Goal: Entertainment & Leisure: Consume media (video, audio)

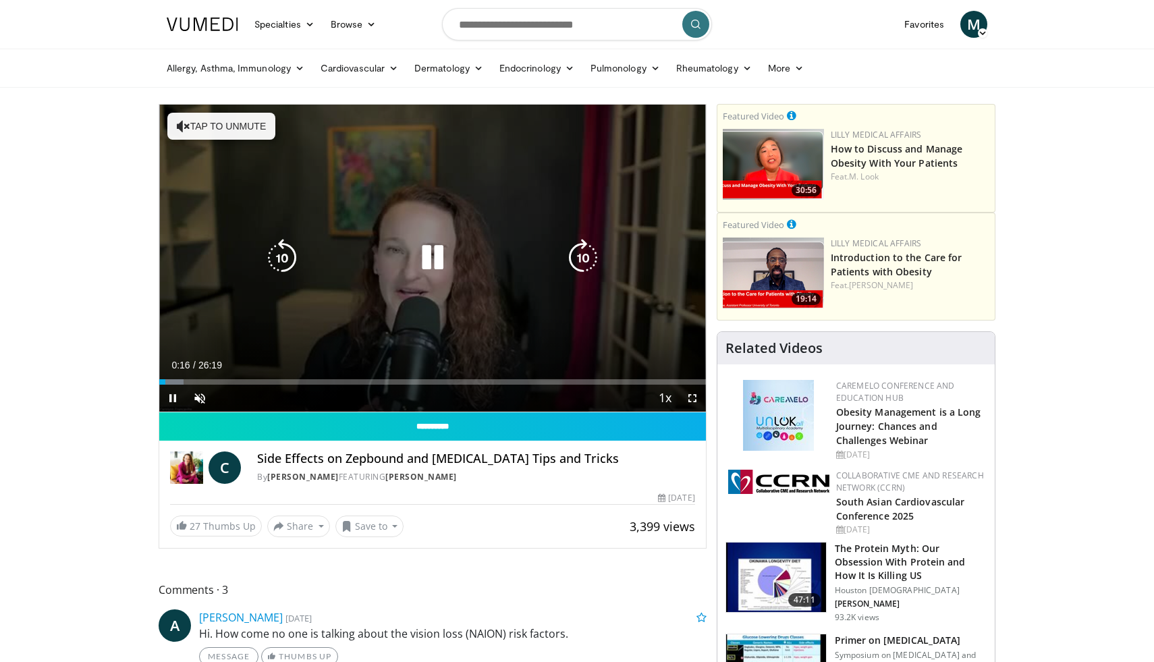
click at [252, 132] on button "Tap to unmute" at bounding box center [221, 126] width 108 height 27
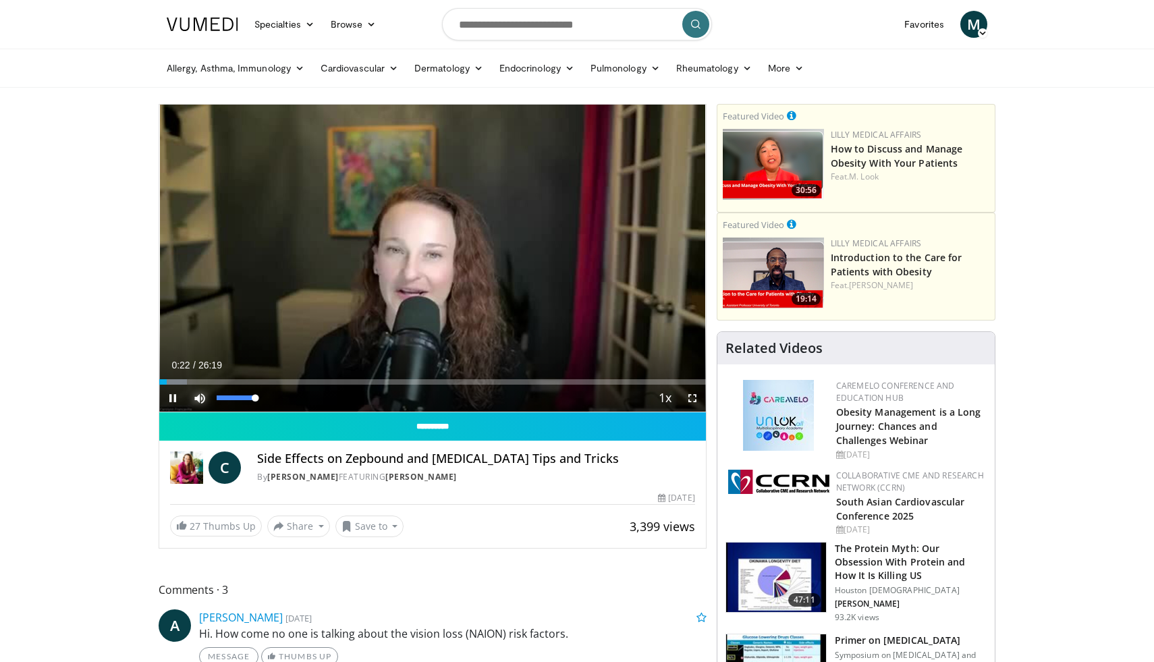
click at [202, 397] on span "Video Player" at bounding box center [199, 398] width 27 height 27
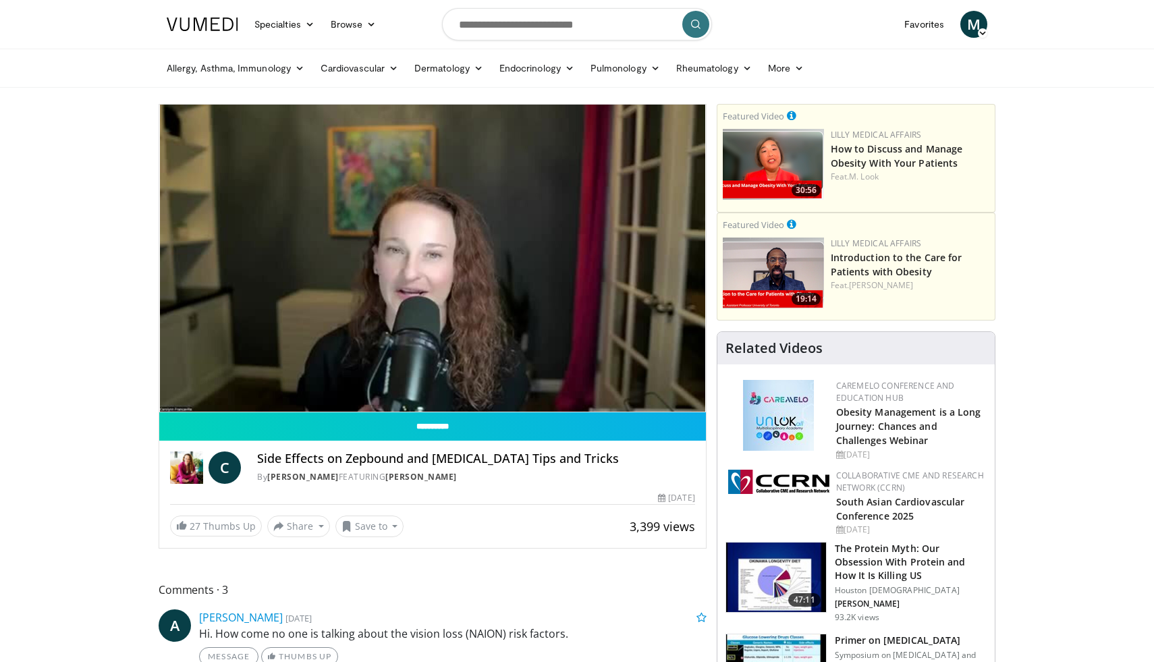
click at [202, 397] on div "10 seconds Tap to unmute" at bounding box center [432, 258] width 546 height 307
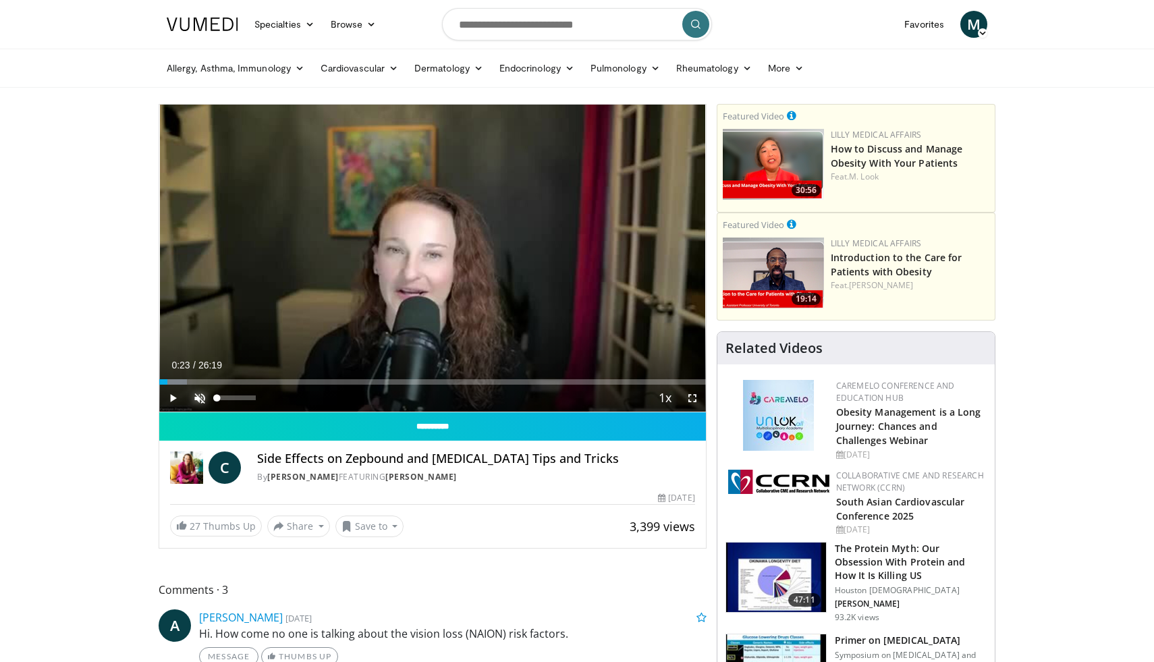
click at [202, 397] on span "Video Player" at bounding box center [199, 398] width 27 height 27
click at [175, 395] on span "Video Player" at bounding box center [172, 398] width 27 height 27
click at [177, 398] on span "Video Player" at bounding box center [172, 398] width 27 height 27
